Goal: Task Accomplishment & Management: Manage account settings

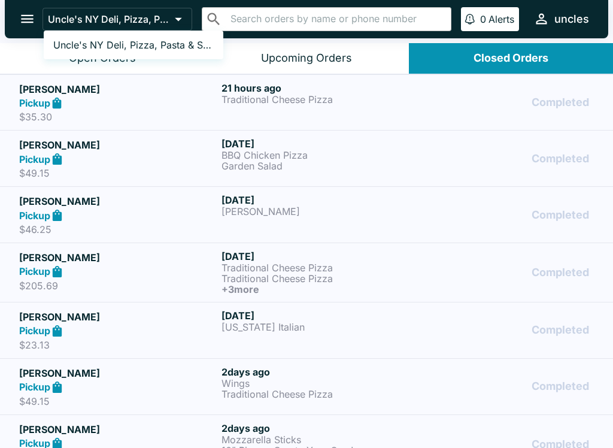
click at [170, 19] on div at bounding box center [306, 224] width 613 height 448
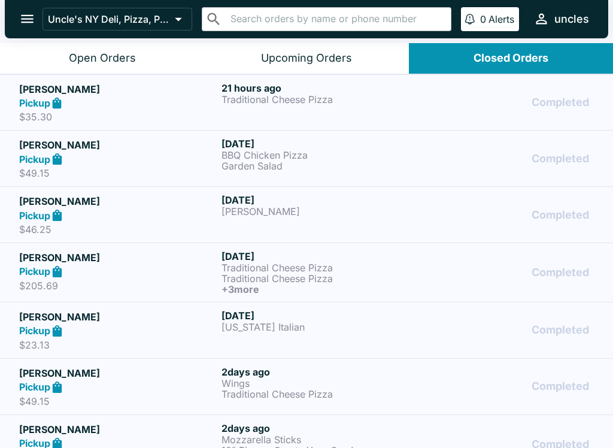
click at [121, 59] on div "Open Orders" at bounding box center [102, 59] width 67 height 14
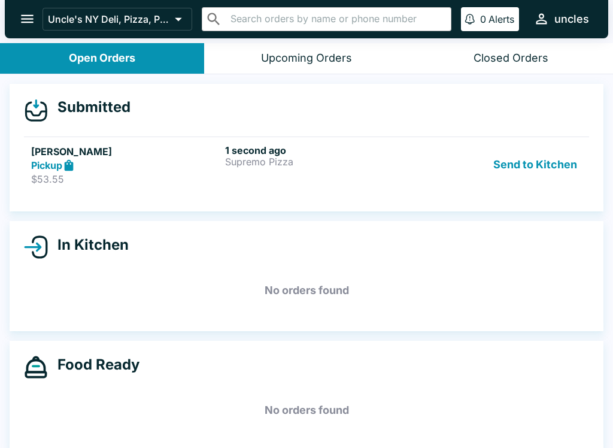
click at [391, 161] on p "Supremo Pizza" at bounding box center [319, 161] width 189 height 11
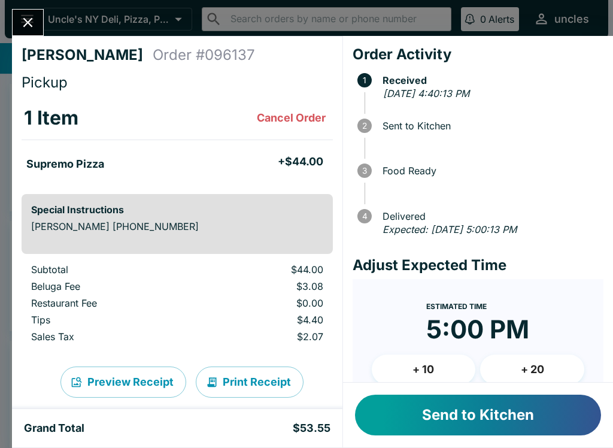
click at [437, 406] on button "Send to Kitchen" at bounding box center [478, 415] width 246 height 41
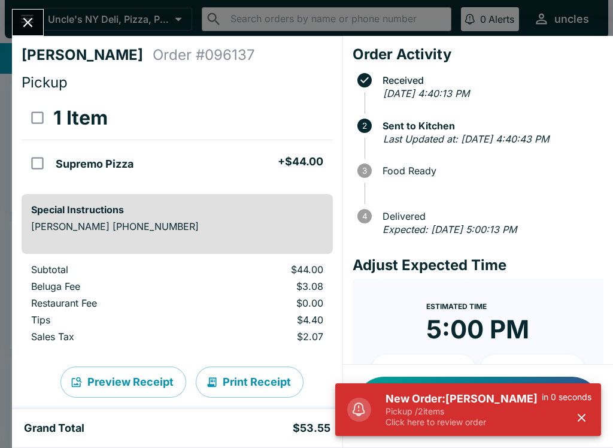
click at [24, 14] on icon "Close" at bounding box center [28, 22] width 16 height 16
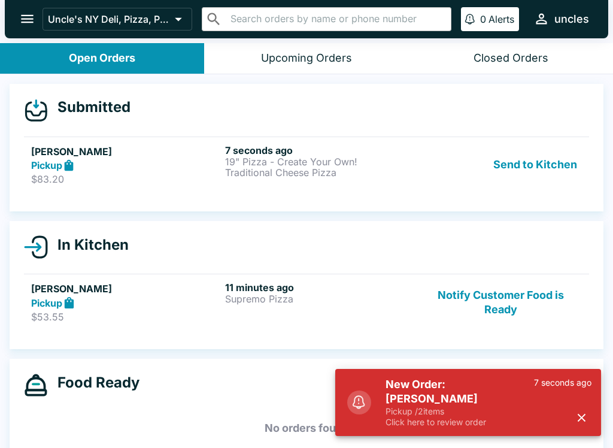
click at [167, 164] on div "Pickup" at bounding box center [125, 166] width 189 height 14
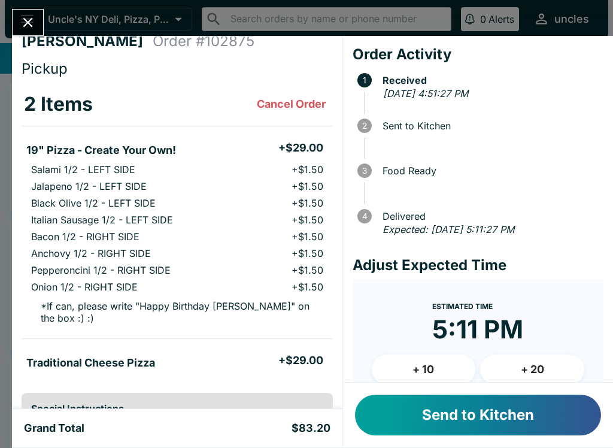
scroll to position [11, 0]
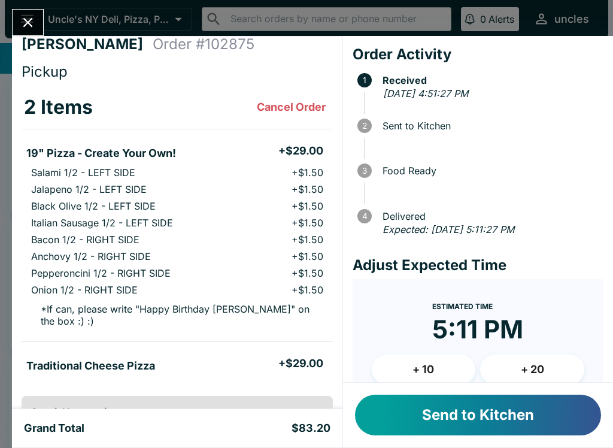
click at [513, 414] on button "Send to Kitchen" at bounding box center [478, 415] width 246 height 41
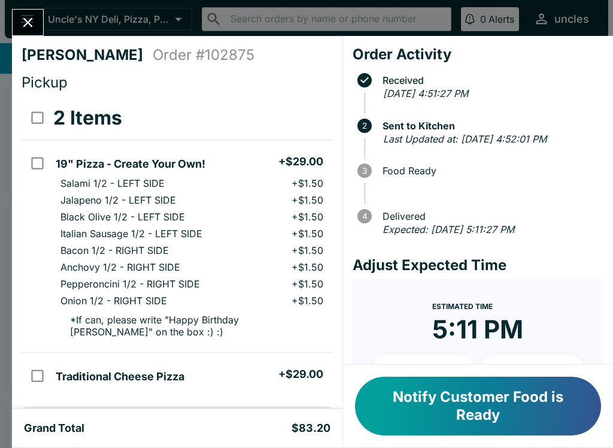
scroll to position [0, 0]
click at [24, 17] on icon "Close" at bounding box center [28, 22] width 16 height 16
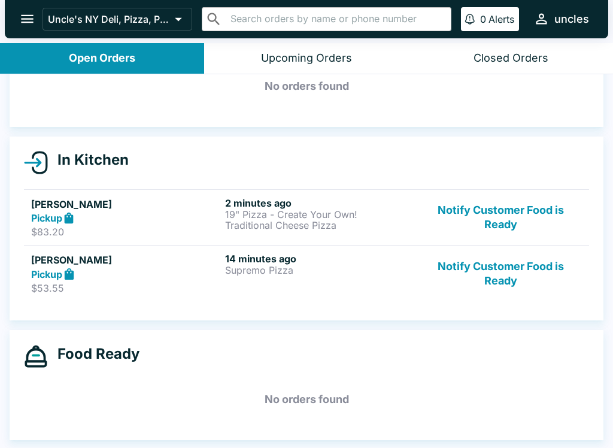
scroll to position [67, 0]
click at [367, 286] on div "14 minutes ago Supremo Pizza" at bounding box center [319, 273] width 189 height 41
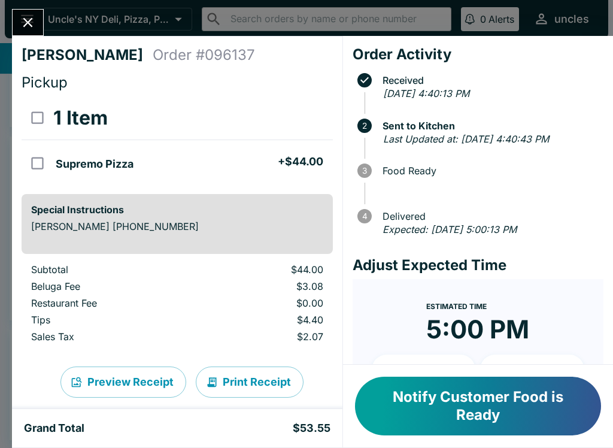
click at [428, 401] on button "Notify Customer Food is Ready" at bounding box center [478, 406] width 246 height 59
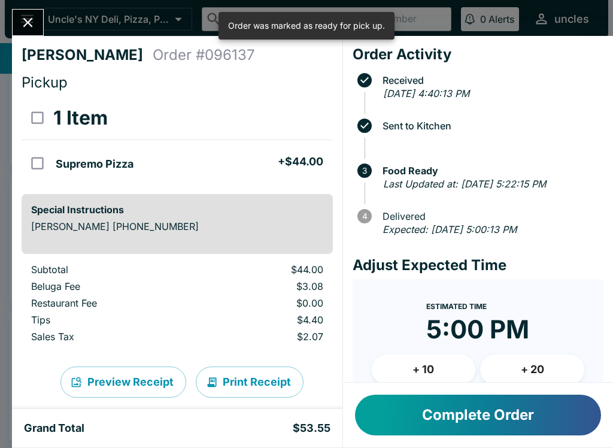
click at [491, 412] on button "Complete Order" at bounding box center [478, 415] width 246 height 41
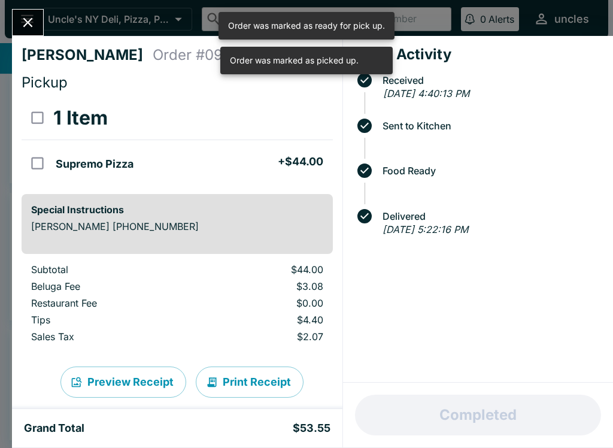
click at [17, 15] on button "Close" at bounding box center [28, 23] width 31 height 26
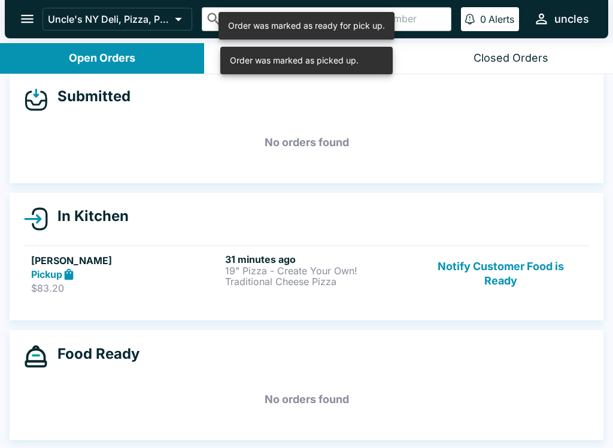
click at [180, 273] on div "Pickup" at bounding box center [125, 275] width 189 height 14
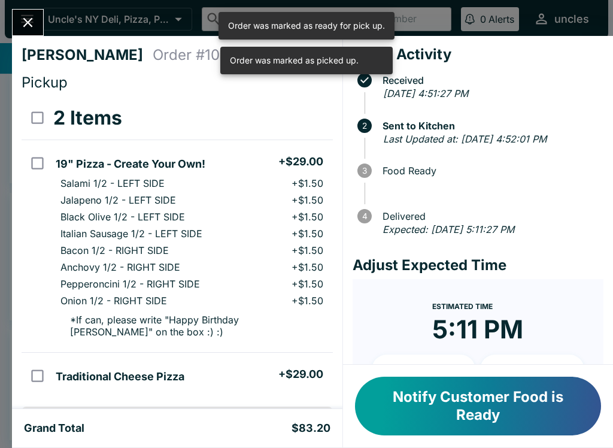
click at [501, 400] on button "Notify Customer Food is Ready" at bounding box center [478, 406] width 246 height 59
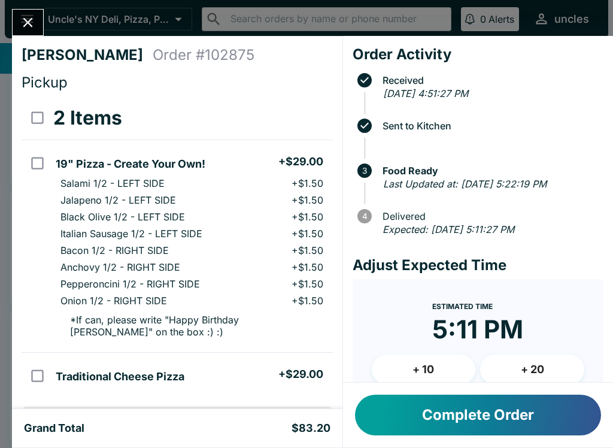
scroll to position [-5, 0]
click at [28, 11] on button "Close" at bounding box center [28, 23] width 31 height 26
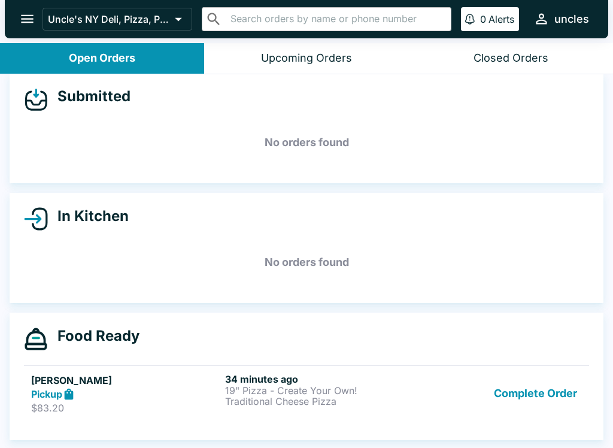
click at [416, 386] on div "[PERSON_NAME] Pickup $83.20 34 minutes ago 19" Pizza - Create Your Own! Traditi…" at bounding box center [306, 393] width 551 height 41
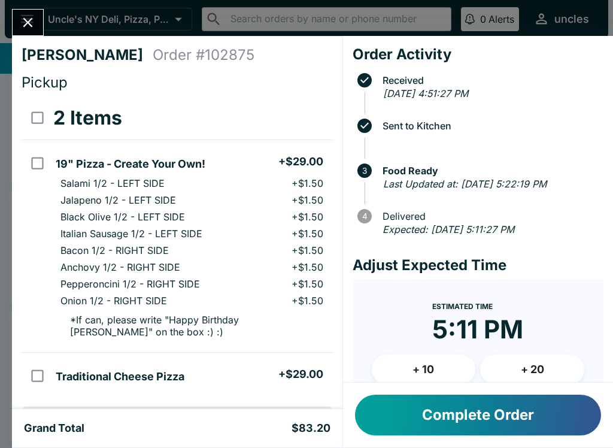
click at [516, 412] on button "Complete Order" at bounding box center [478, 415] width 246 height 41
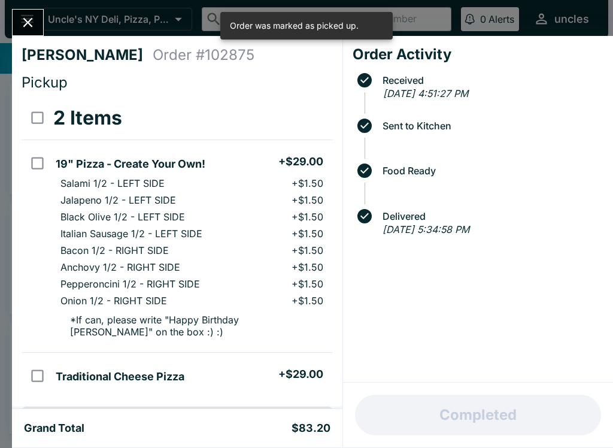
click at [32, 23] on icon "Close" at bounding box center [28, 22] width 16 height 16
